Goal: Information Seeking & Learning: Learn about a topic

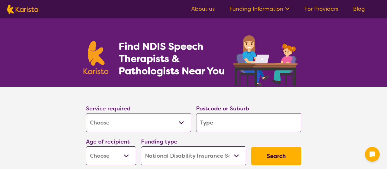
select select "[MEDICAL_DATA]"
select select "NDIS"
select select "[MEDICAL_DATA]"
select select "NDIS"
select select "[MEDICAL_DATA]"
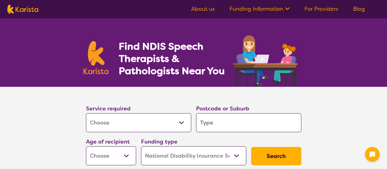
select select "NDIS"
select select "[MEDICAL_DATA]"
select select "NDIS"
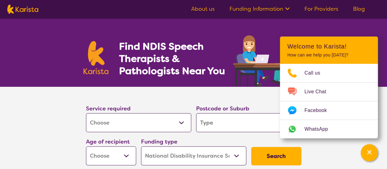
click at [105, 147] on select "Early Childhood - 0 to 9 Child - 10 to 11 Adolescent - 12 to 17 Adult - 18 to 6…" at bounding box center [111, 155] width 50 height 19
click at [288, 9] on icon at bounding box center [287, 8] width 6 height 6
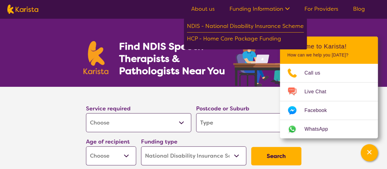
click at [288, 9] on icon at bounding box center [287, 8] width 6 height 6
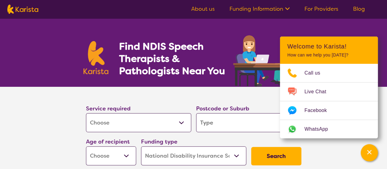
click at [218, 11] on ul "About us Funding Information NDIS - National Disability Insurance Scheme HCP - …" at bounding box center [278, 9] width 189 height 10
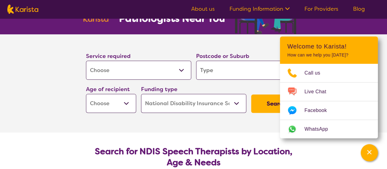
scroll to position [50, 0]
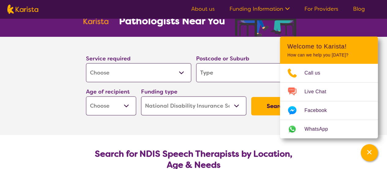
click at [182, 76] on select "Allied Health Assistant Assessment (ADHD or Autism) Behaviour support Counselli…" at bounding box center [138, 72] width 105 height 19
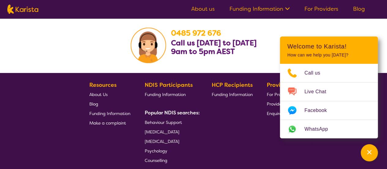
scroll to position [976, 0]
